Goal: Information Seeking & Learning: Learn about a topic

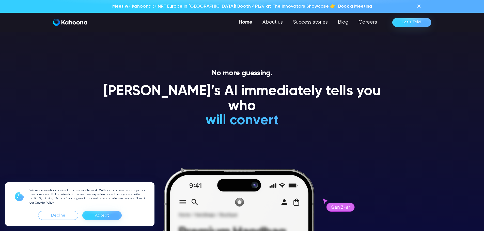
click at [103, 217] on div "Accept" at bounding box center [102, 216] width 14 height 8
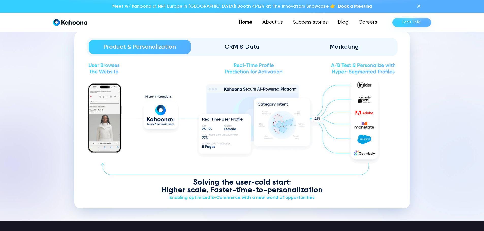
scroll to position [616, 0]
click at [307, 21] on link "Success stories" at bounding box center [310, 22] width 46 height 10
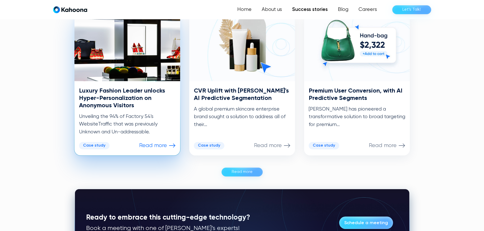
scroll to position [266, 0]
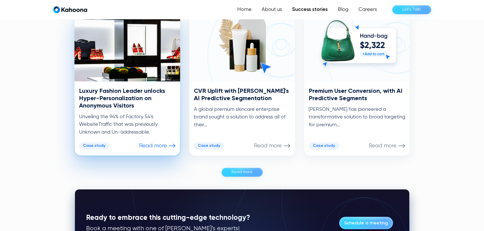
click at [133, 116] on p "Unveiling the 94% of Factory 54’s WebsiteTraffic that was previously Unknown an…" at bounding box center [127, 124] width 97 height 23
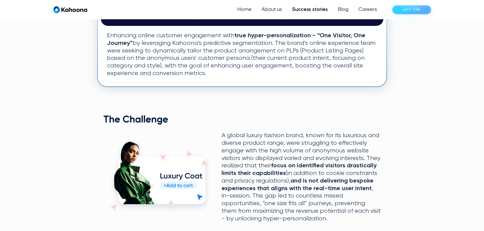
scroll to position [159, 0]
click at [271, 11] on link "About us" at bounding box center [271, 10] width 31 height 10
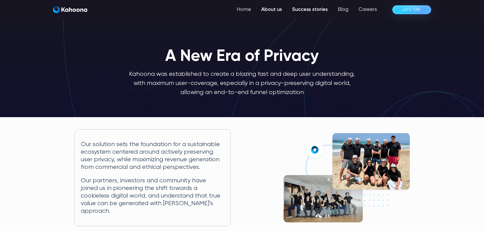
click at [311, 10] on link "Success stories" at bounding box center [310, 10] width 46 height 10
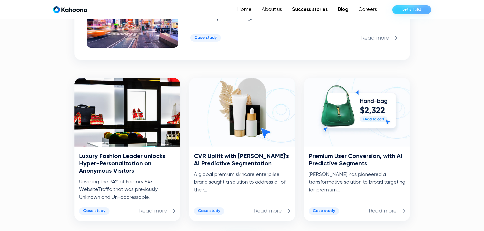
scroll to position [201, 0]
click at [342, 7] on link "Blog" at bounding box center [343, 10] width 21 height 10
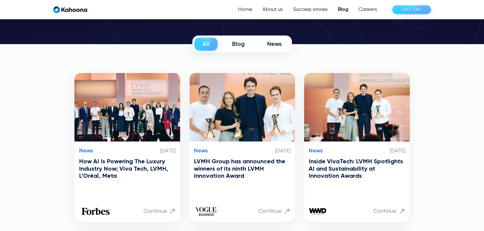
scroll to position [72, 0]
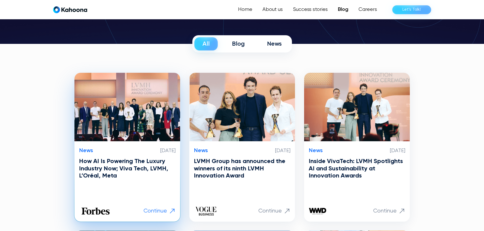
click at [94, 165] on h3 "How AI Is Powering The Luxury Industry Now; Viva Tech, LVMH, L’Oréal, Meta" at bounding box center [127, 169] width 97 height 22
